Goal: Information Seeking & Learning: Find specific fact

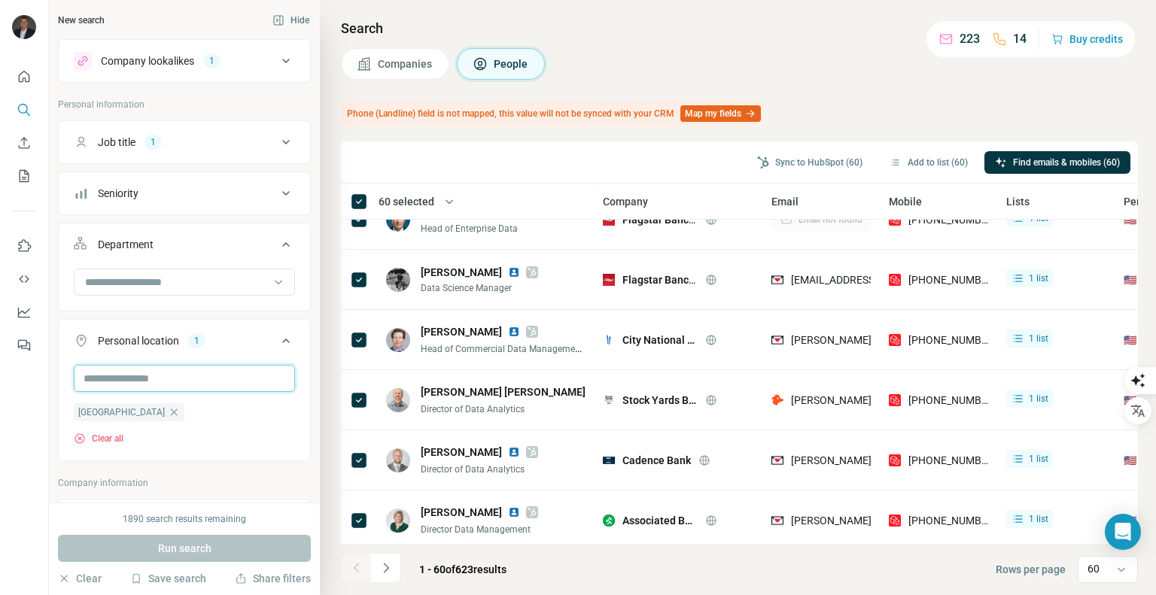
click at [137, 374] on input "text" at bounding box center [184, 378] width 221 height 27
type input "*****"
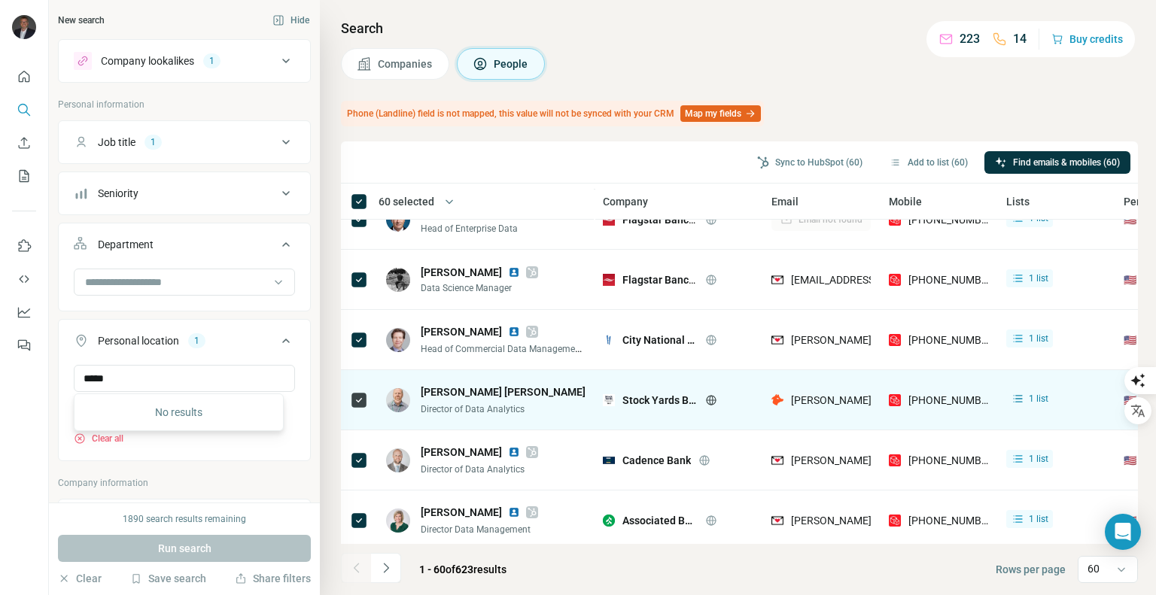
click at [277, 341] on icon at bounding box center [286, 341] width 18 height 18
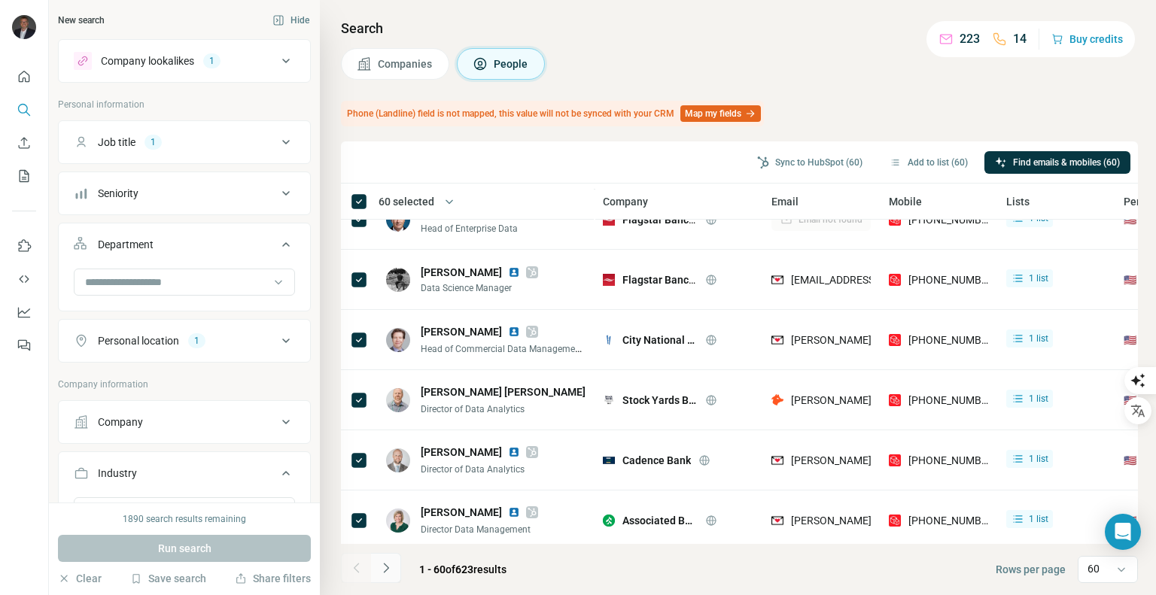
scroll to position [527, 0]
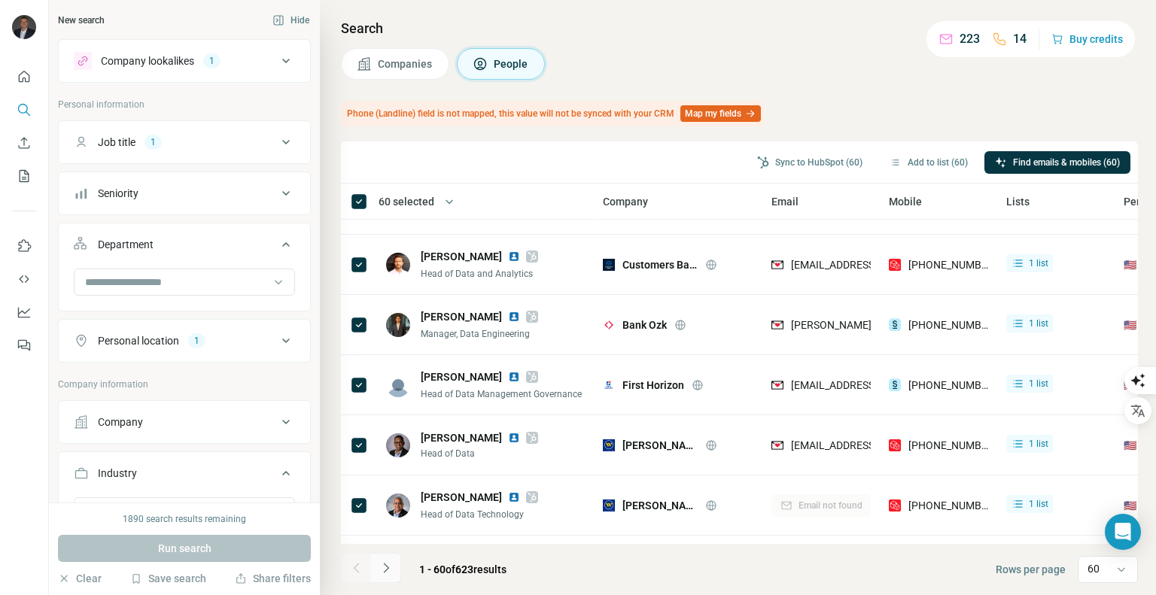
click at [384, 571] on icon "Navigate to next page" at bounding box center [386, 568] width 15 height 15
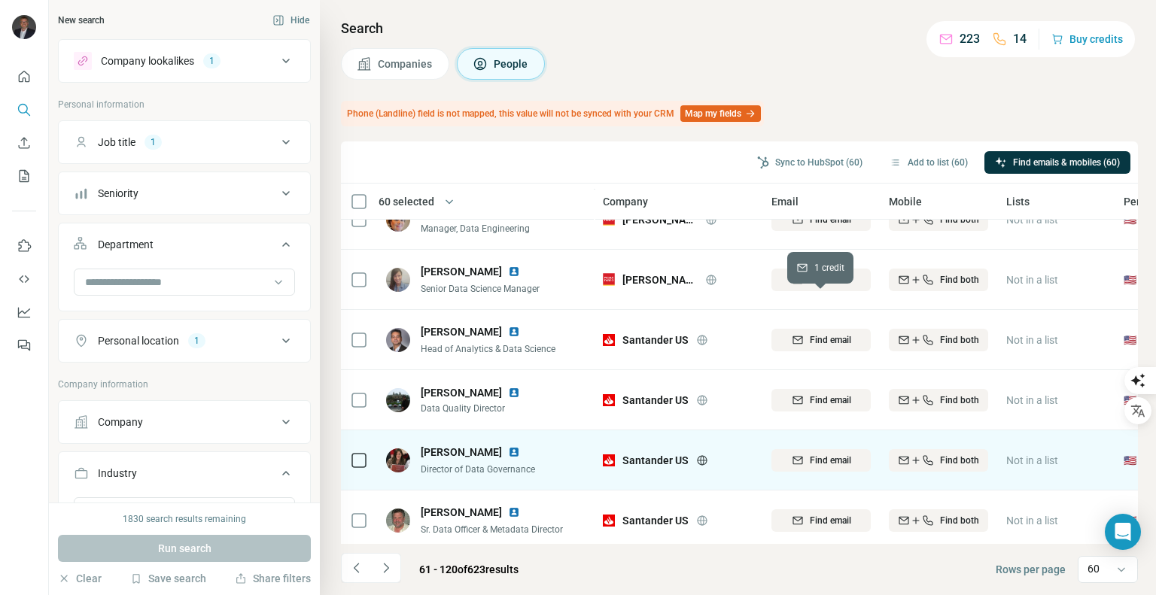
scroll to position [3296, 0]
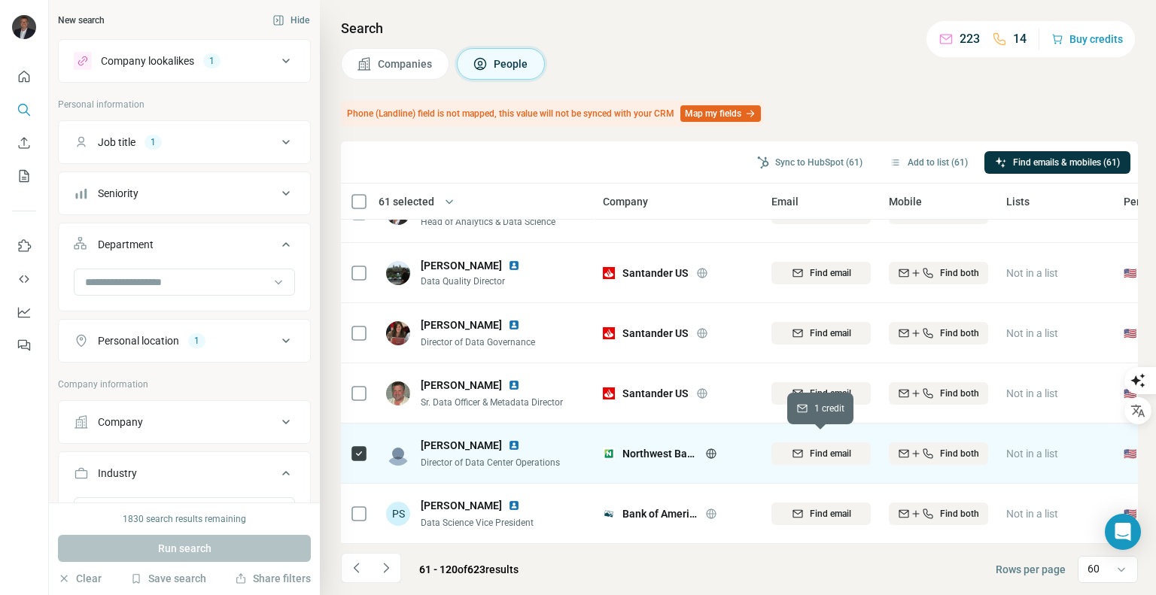
click at [836, 447] on span "Find email" at bounding box center [830, 454] width 41 height 14
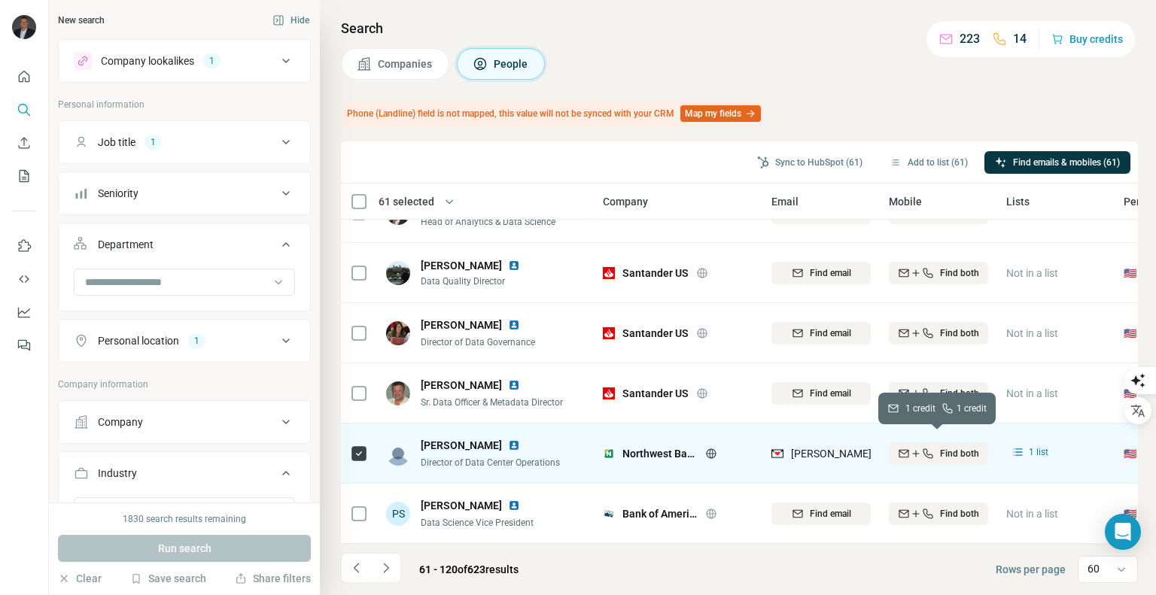
click at [940, 447] on span "Find both" at bounding box center [959, 454] width 39 height 14
click at [805, 162] on button "Sync to HubSpot (61)" at bounding box center [810, 162] width 126 height 23
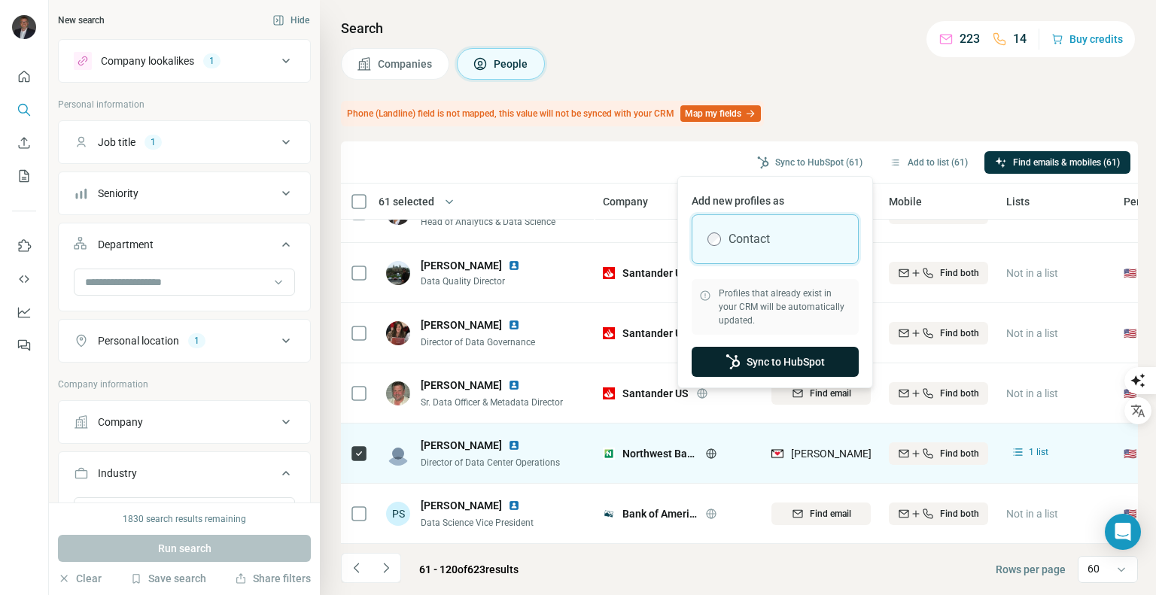
click at [760, 355] on button "Sync to HubSpot" at bounding box center [775, 362] width 167 height 30
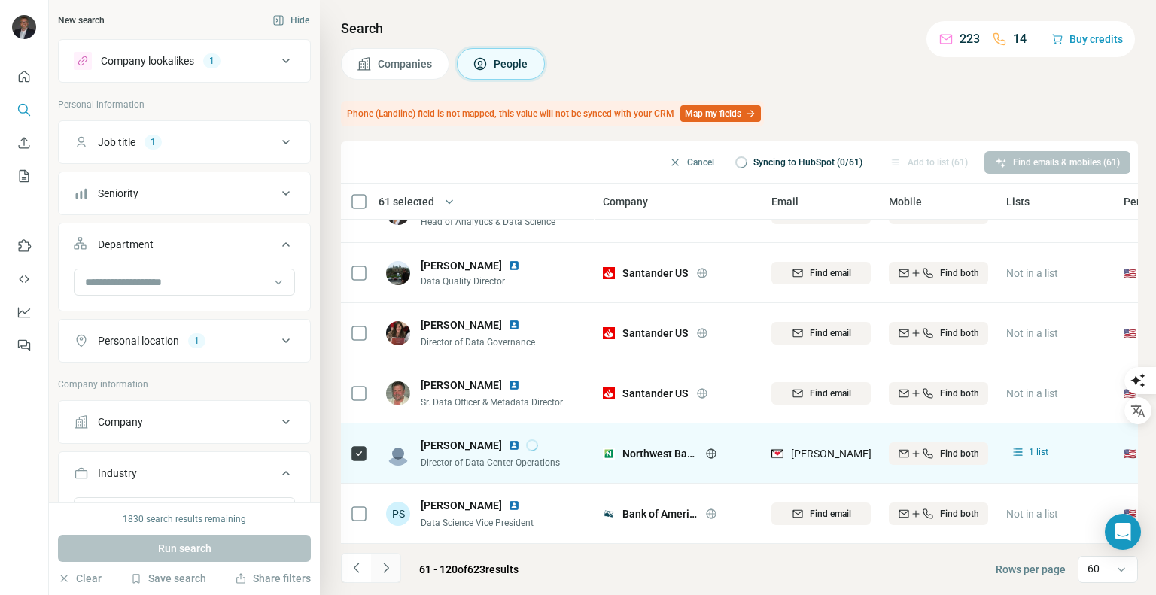
click at [385, 568] on icon "Navigate to next page" at bounding box center [386, 568] width 15 height 15
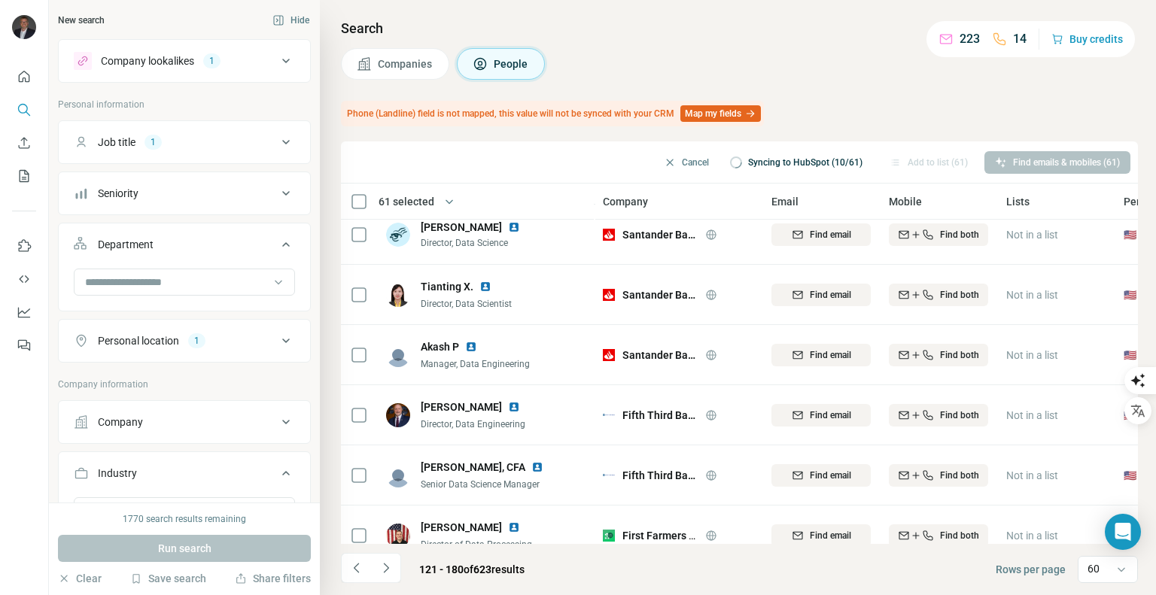
scroll to position [2108, 0]
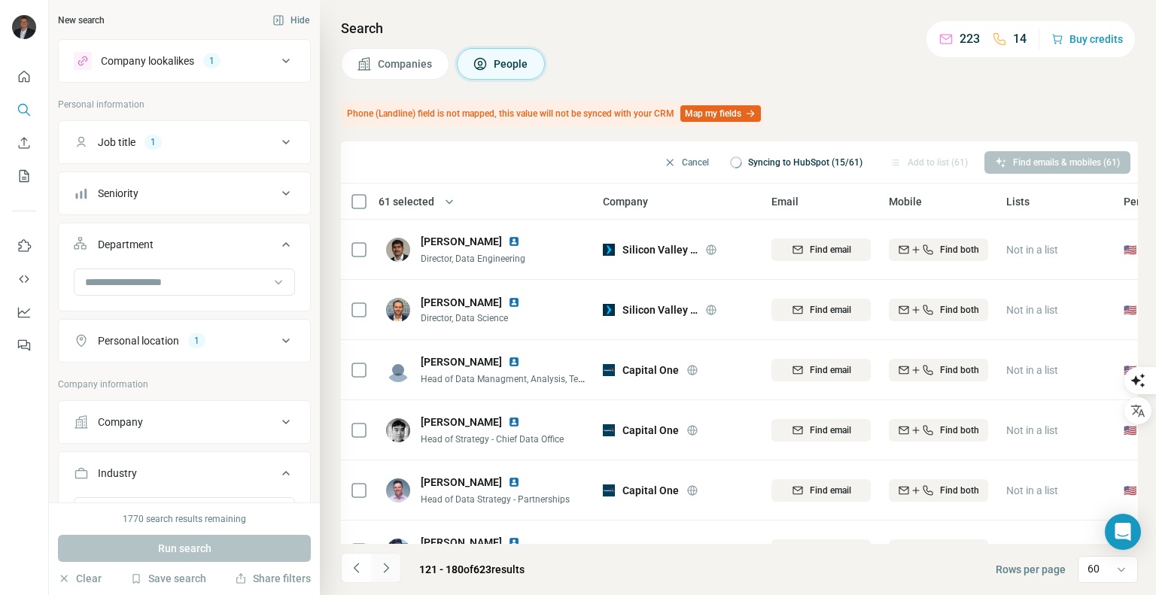
click at [380, 563] on icon "Navigate to next page" at bounding box center [386, 568] width 15 height 15
click at [157, 466] on div "Industry" at bounding box center [175, 473] width 203 height 15
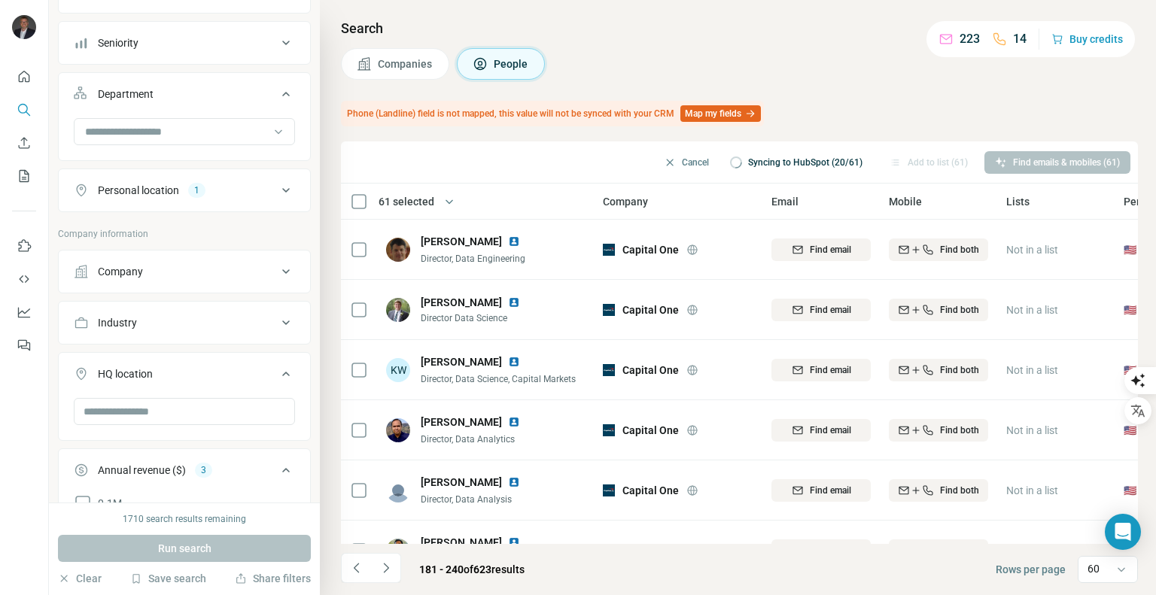
click at [282, 321] on icon at bounding box center [286, 323] width 8 height 5
click at [139, 361] on input at bounding box center [177, 360] width 186 height 17
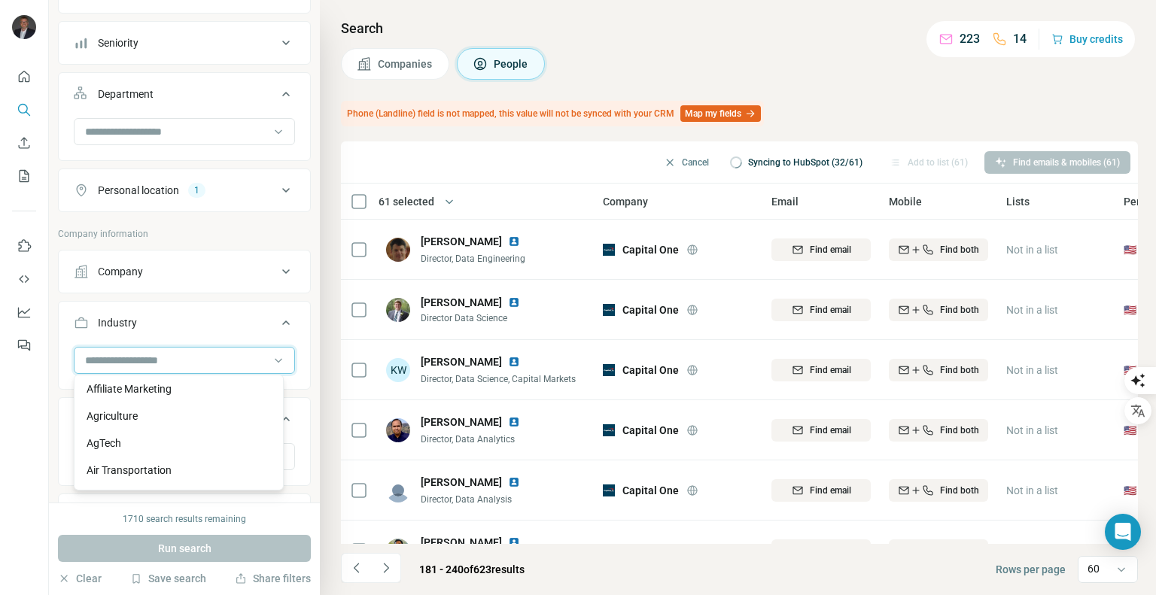
scroll to position [226, 0]
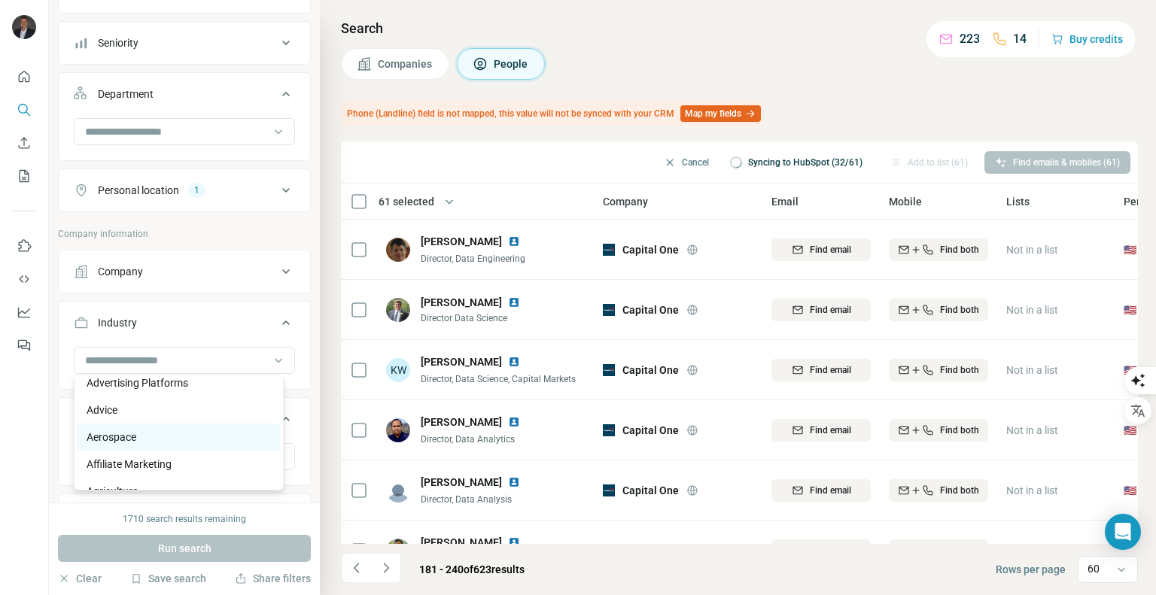
click at [150, 445] on div "Aerospace" at bounding box center [179, 437] width 184 height 15
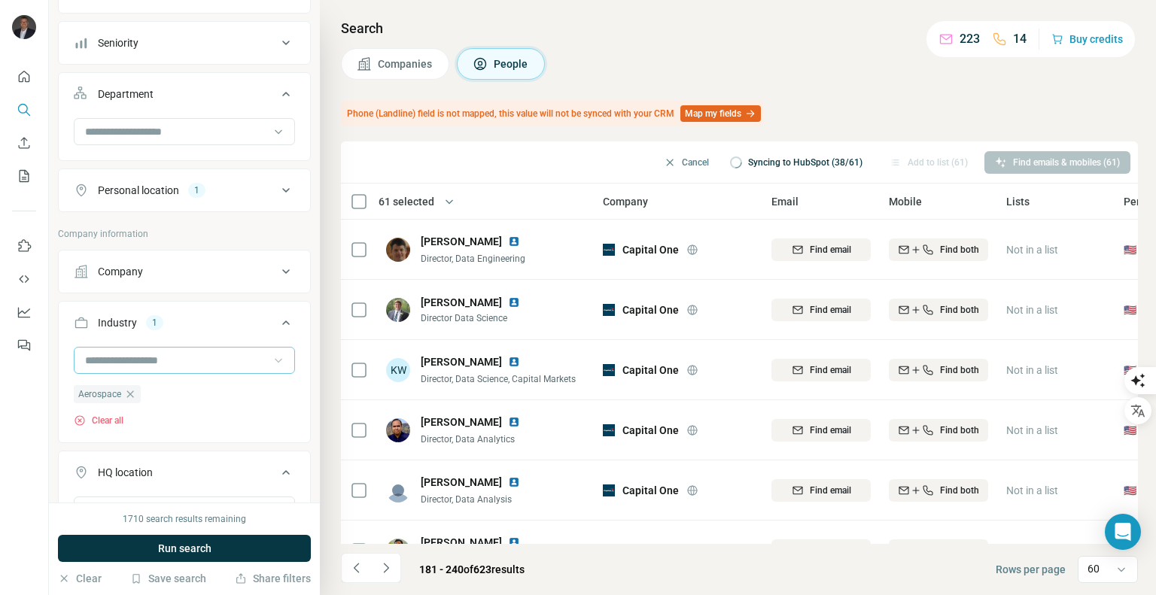
click at [271, 357] on icon at bounding box center [278, 360] width 15 height 15
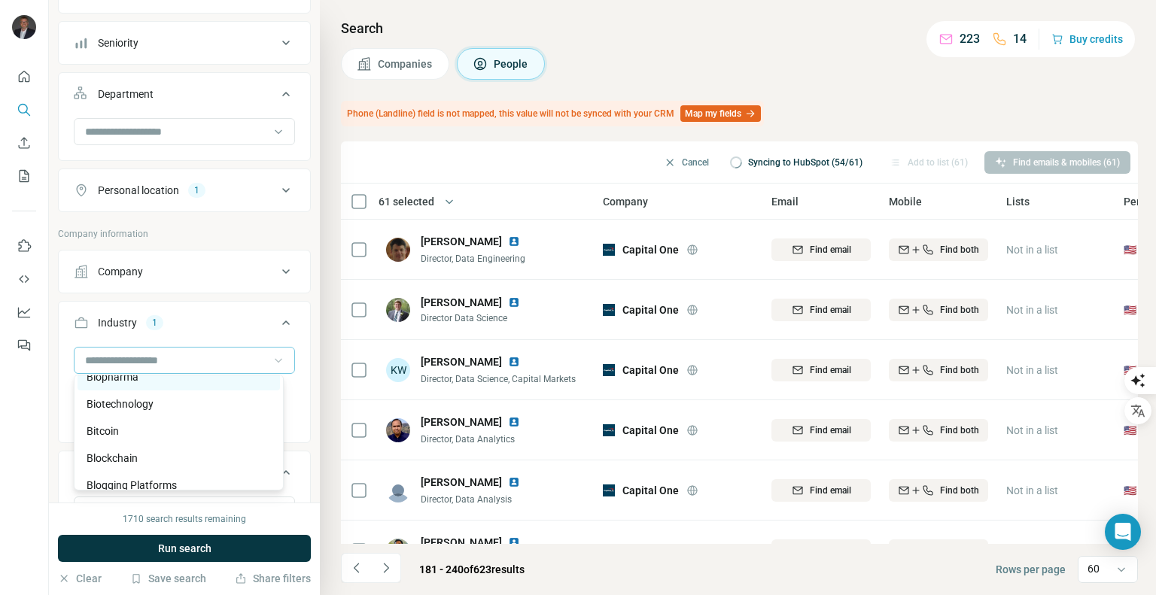
click at [224, 385] on div "Biopharma" at bounding box center [179, 377] width 184 height 15
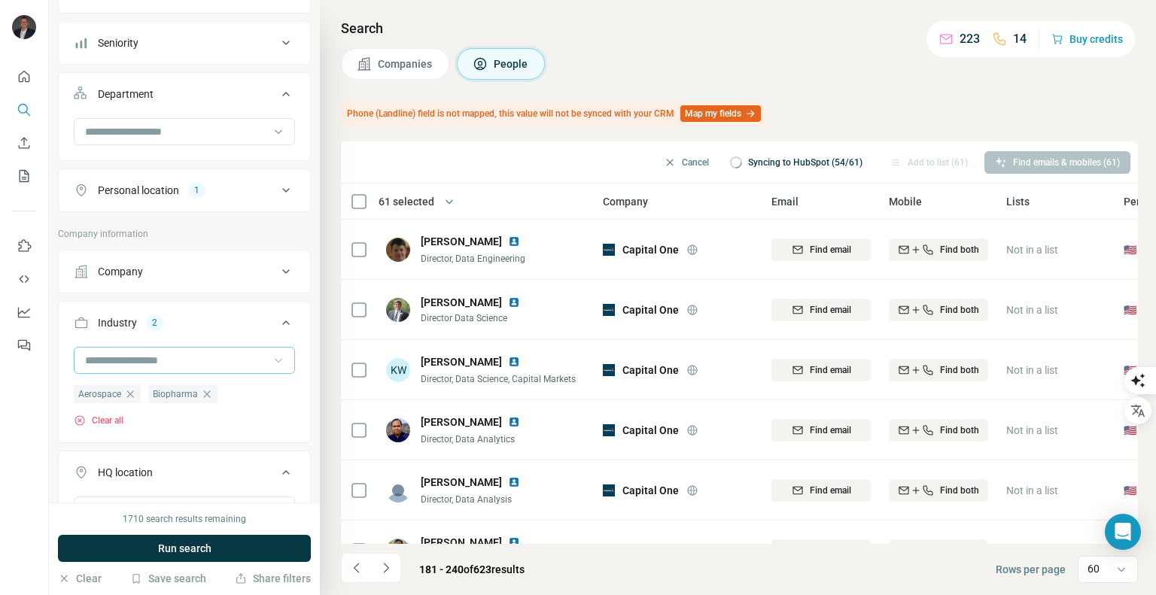
click at [271, 362] on icon at bounding box center [278, 360] width 15 height 15
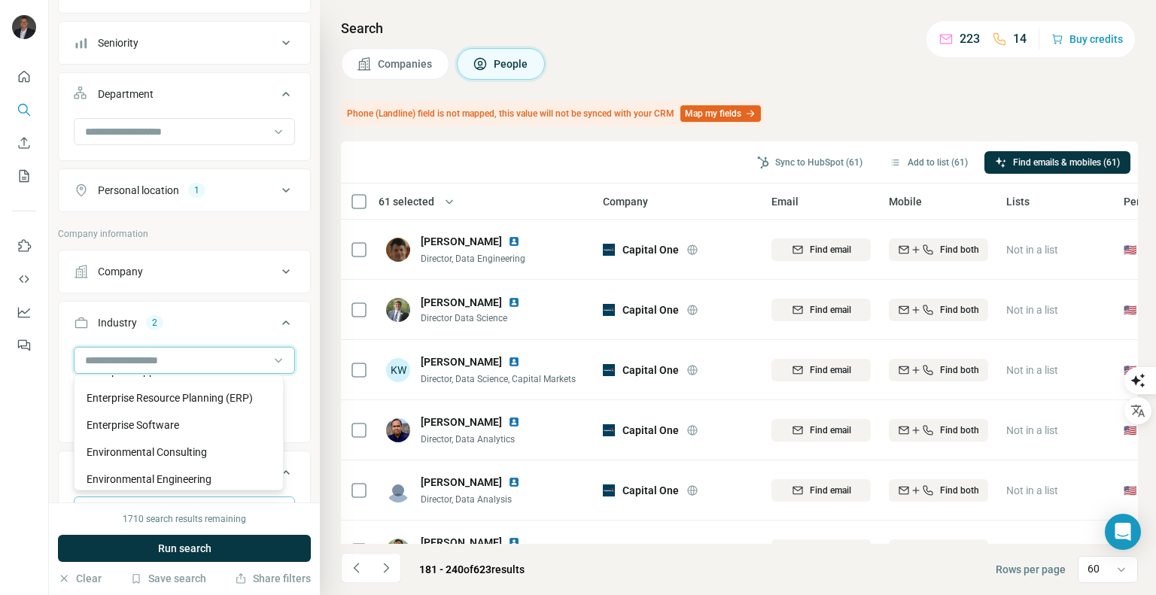
scroll to position [5495, 0]
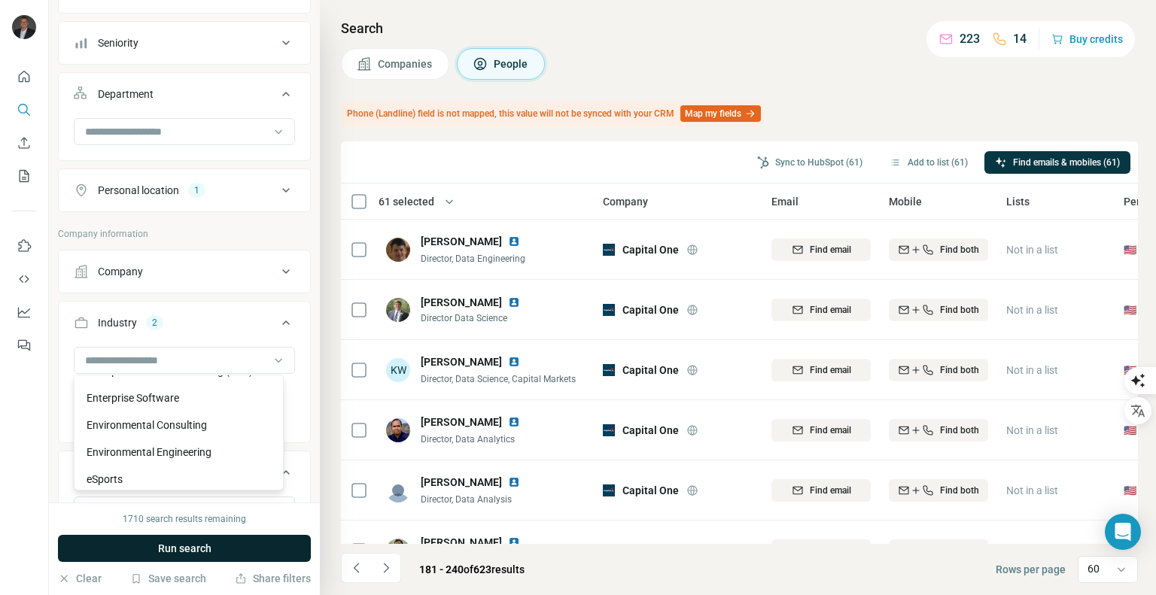
click at [224, 543] on button "Run search" at bounding box center [184, 548] width 253 height 27
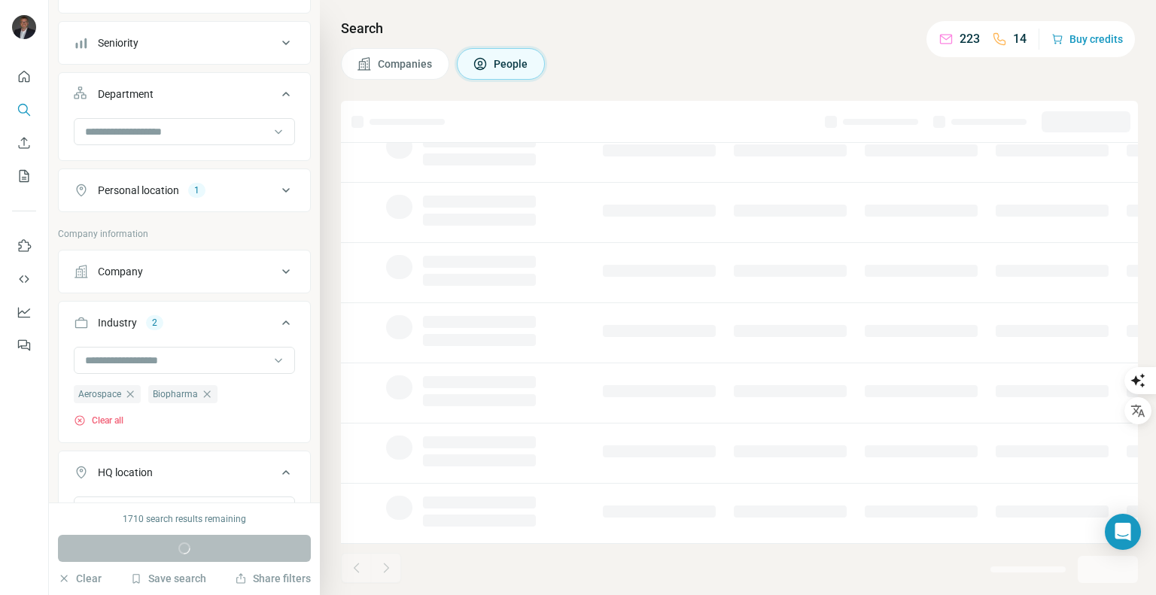
scroll to position [244, 0]
